Goal: Information Seeking & Learning: Check status

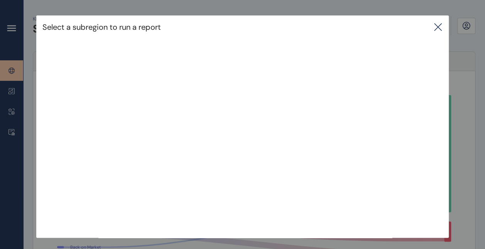
click at [440, 26] on icon at bounding box center [438, 26] width 9 height 9
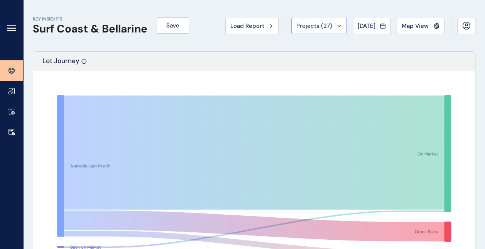
click at [319, 22] on span "Projects ( 27 )" at bounding box center [315, 26] width 36 height 8
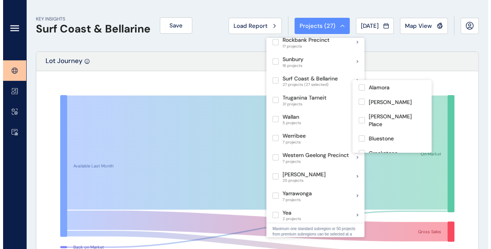
scroll to position [579, 0]
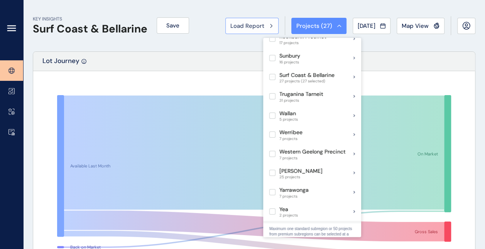
click at [255, 25] on span "Load Report" at bounding box center [248, 26] width 34 height 8
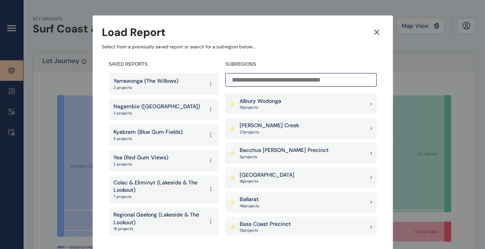
click at [165, 134] on p "Kyabram (Blue Gum Fields)" at bounding box center [148, 132] width 69 height 8
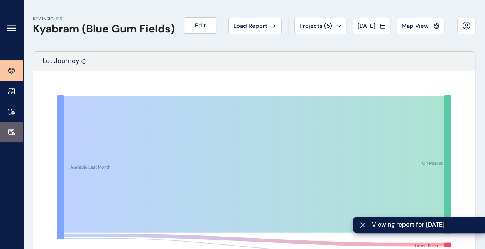
click at [10, 129] on icon at bounding box center [11, 132] width 6 height 7
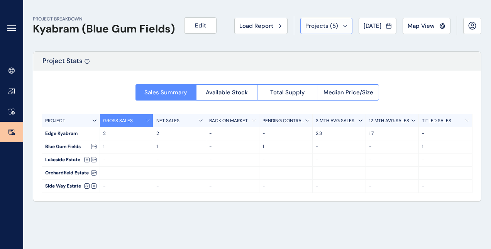
click at [308, 25] on span "Projects ( 5 )" at bounding box center [321, 26] width 33 height 8
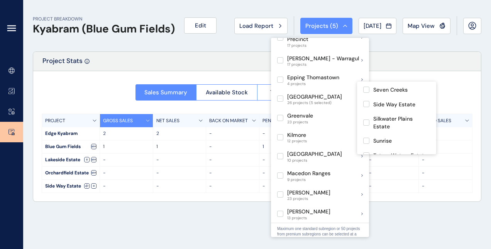
scroll to position [270, 0]
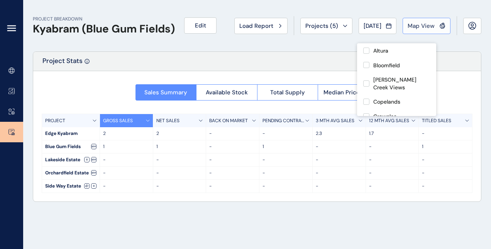
click at [422, 21] on button "Map View" at bounding box center [427, 26] width 48 height 16
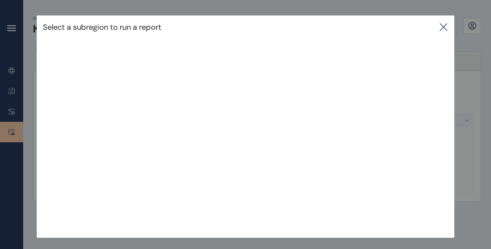
click at [241, 242] on div at bounding box center [245, 124] width 491 height 249
click at [444, 23] on icon at bounding box center [443, 26] width 9 height 9
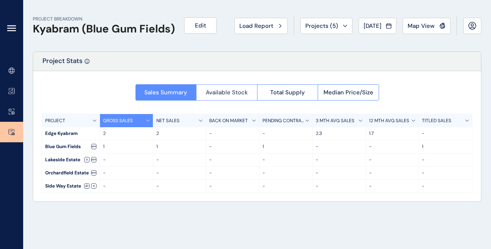
click at [222, 93] on span "Available Stock" at bounding box center [227, 92] width 42 height 8
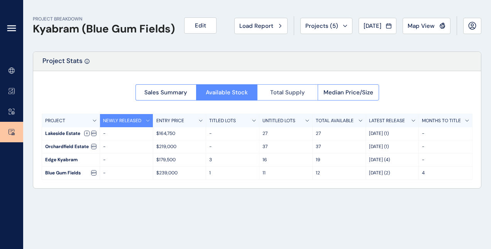
click at [286, 91] on span "Total Supply" at bounding box center [287, 92] width 35 height 8
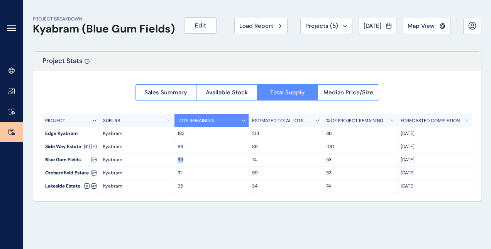
drag, startPoint x: 187, startPoint y: 159, endPoint x: 171, endPoint y: 159, distance: 16.2
click at [171, 159] on div "Blue Gum Fields Kyabram 39 74 53 Mar '26" at bounding box center [257, 159] width 430 height 13
click at [171, 159] on p "Kyabram" at bounding box center [137, 159] width 68 height 7
drag, startPoint x: 334, startPoint y: 159, endPoint x: 325, endPoint y: 158, distance: 9.7
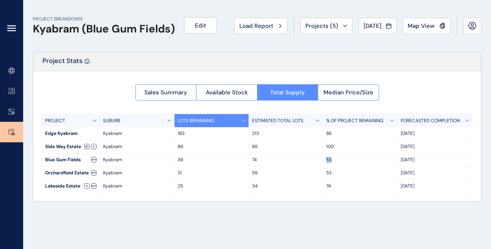
click at [325, 158] on div "53" at bounding box center [360, 159] width 75 height 13
